Goal: Task Accomplishment & Management: Use online tool/utility

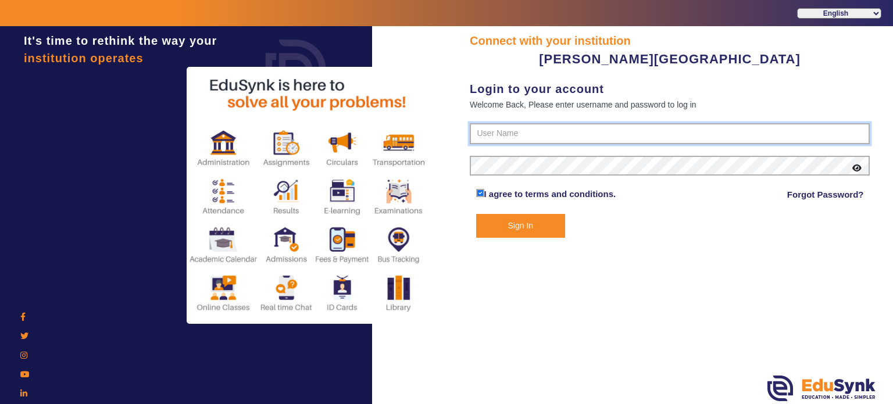
click at [523, 129] on input "text" at bounding box center [670, 133] width 400 height 21
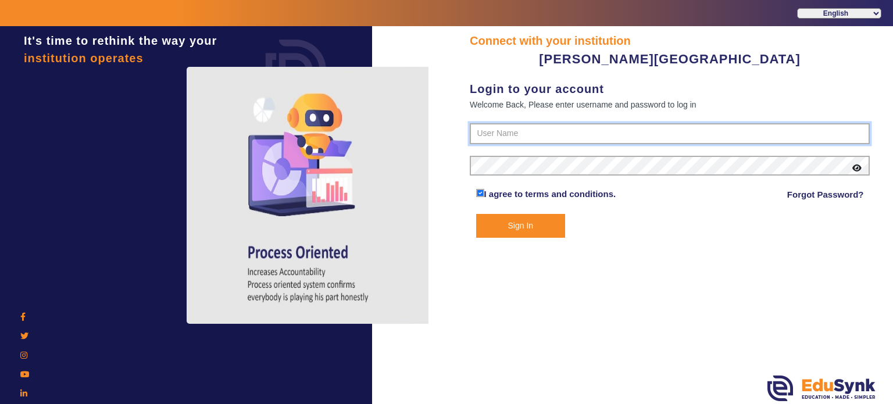
click at [520, 137] on input "text" at bounding box center [670, 133] width 400 height 21
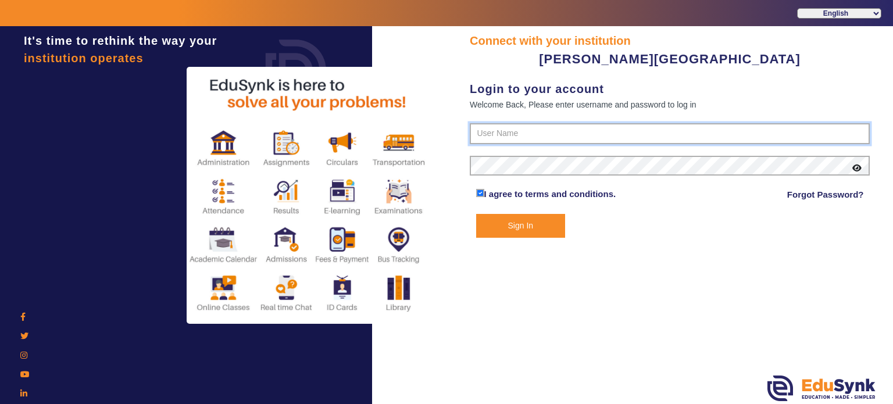
paste input "9799013603"
type input "9799013603"
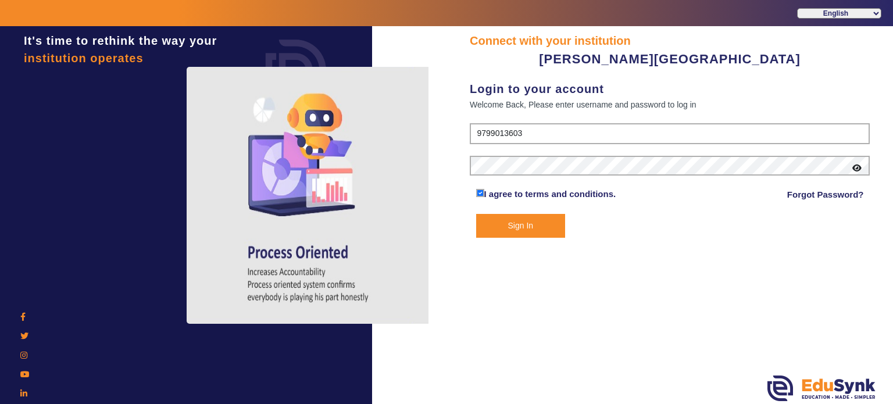
click at [514, 235] on button "Sign In" at bounding box center [521, 226] width 90 height 24
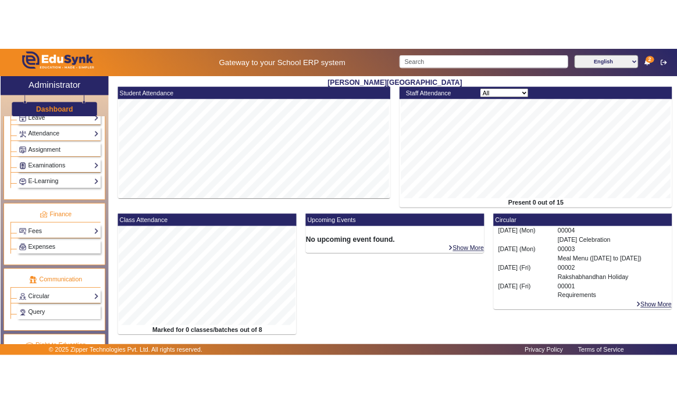
scroll to position [535, 0]
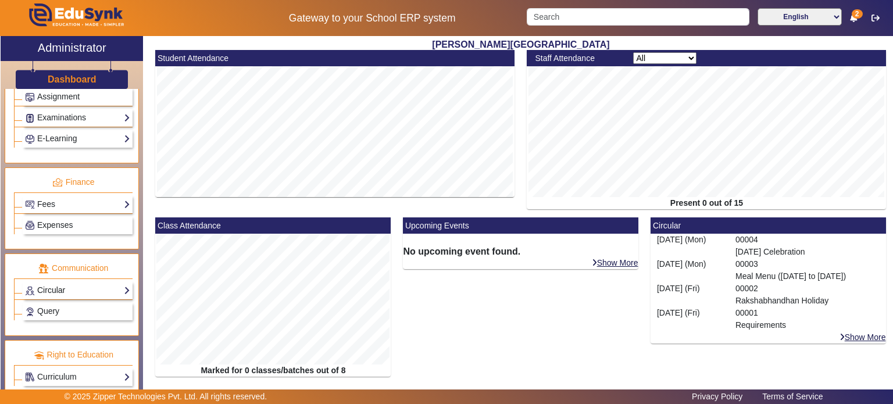
click at [76, 290] on link "Circular" at bounding box center [77, 290] width 105 height 13
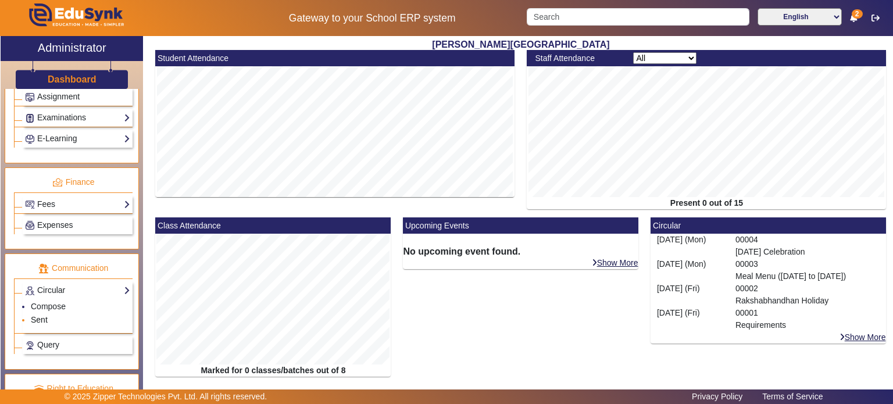
click at [37, 315] on link "Sent" at bounding box center [39, 319] width 17 height 9
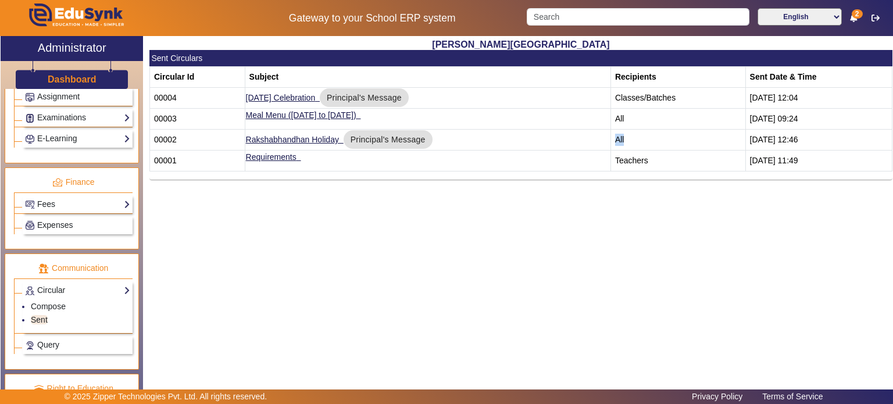
drag, startPoint x: 649, startPoint y: 138, endPoint x: 628, endPoint y: 139, distance: 21.0
click at [628, 139] on td "All" at bounding box center [678, 140] width 135 height 21
drag, startPoint x: 648, startPoint y: 119, endPoint x: 629, endPoint y: 121, distance: 19.8
click at [629, 121] on td "All" at bounding box center [678, 119] width 135 height 21
click at [626, 279] on div "[PERSON_NAME] PRE SCHOOL Sent Circulars Circular Id Subject Recipients Sent Dat…" at bounding box center [518, 212] width 750 height 352
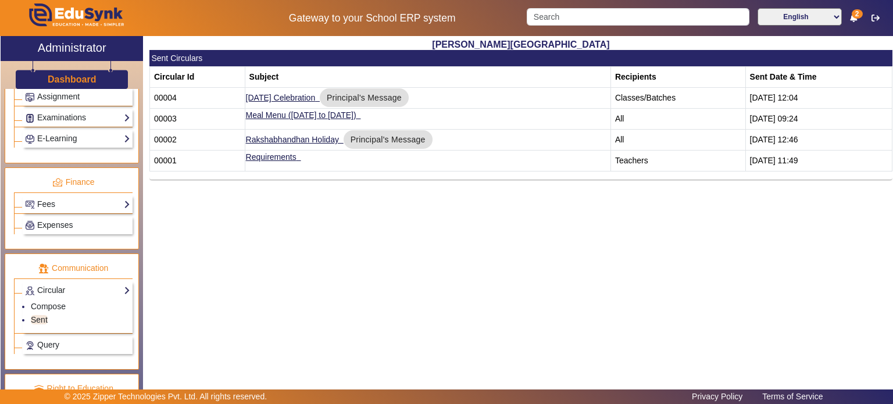
click at [419, 240] on div "[PERSON_NAME] PRE SCHOOL Sent Circulars Circular Id Subject Recipients Sent Dat…" at bounding box center [518, 212] width 750 height 352
click at [507, 253] on div "[PERSON_NAME] PRE SCHOOL Sent Circulars Circular Id Subject Recipients Sent Dat…" at bounding box center [518, 212] width 750 height 352
click at [434, 279] on div "[PERSON_NAME] PRE SCHOOL Sent Circulars Circular Id Subject Recipients Sent Dat…" at bounding box center [518, 212] width 750 height 352
click at [577, 283] on div "[PERSON_NAME] PRE SCHOOL Sent Circulars Circular Id Subject Recipients Sent Dat…" at bounding box center [518, 212] width 750 height 352
click at [470, 205] on div "[PERSON_NAME] PRE SCHOOL Sent Circulars Circular Id Subject Recipients Sent Dat…" at bounding box center [518, 212] width 750 height 352
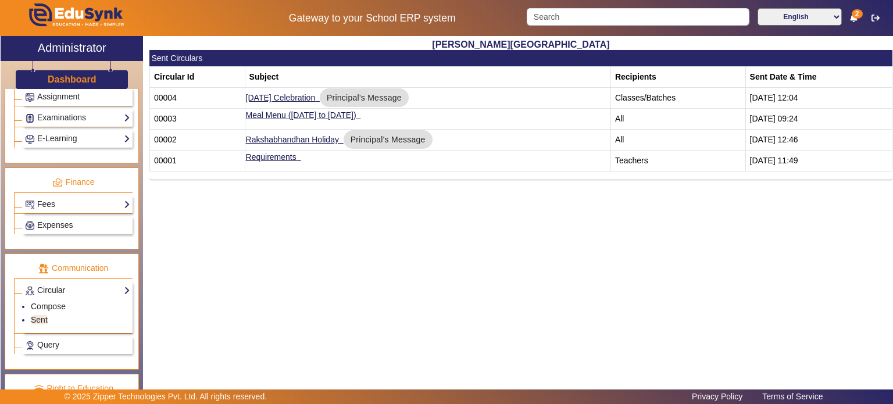
click at [665, 227] on div "[PERSON_NAME] PRE SCHOOL Sent Circulars Circular Id Subject Recipients Sent Dat…" at bounding box center [518, 212] width 750 height 352
click at [686, 267] on div "[PERSON_NAME] PRE SCHOOL Sent Circulars Circular Id Subject Recipients Sent Dat…" at bounding box center [518, 212] width 750 height 352
click at [665, 261] on div "[PERSON_NAME] PRE SCHOOL Sent Circulars Circular Id Subject Recipients Sent Dat…" at bounding box center [518, 212] width 750 height 352
click at [618, 188] on div "[PERSON_NAME] PRE SCHOOL Sent Circulars Circular Id Subject Recipients Sent Dat…" at bounding box center [518, 212] width 750 height 352
click at [375, 241] on div "[PERSON_NAME] PRE SCHOOL Sent Circulars Circular Id Subject Recipients Sent Dat…" at bounding box center [518, 212] width 750 height 352
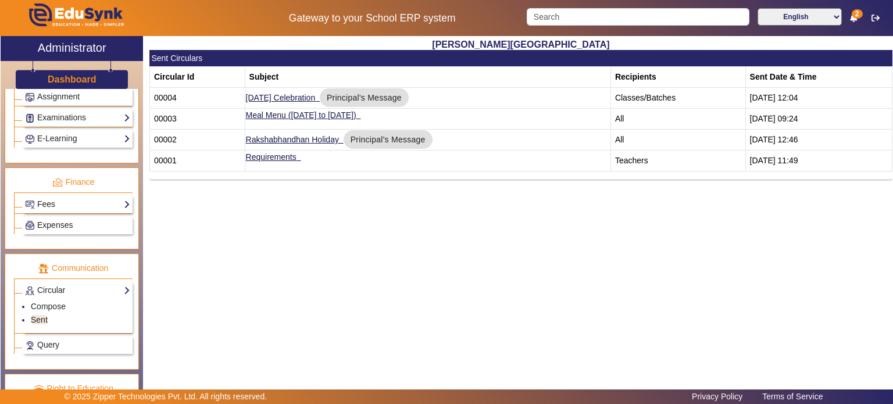
click at [551, 291] on div "[PERSON_NAME] PRE SCHOOL Sent Circulars Circular Id Subject Recipients Sent Dat…" at bounding box center [518, 212] width 750 height 352
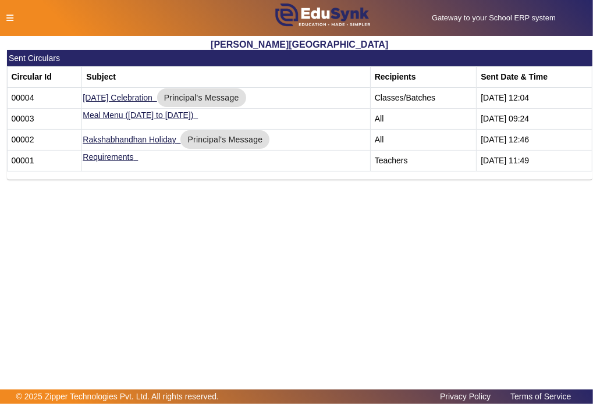
click at [394, 248] on main "X Administrator Dashboard Administration Institution Institution Details Sessio…" at bounding box center [296, 213] width 593 height 354
